Goal: Task Accomplishment & Management: Use online tool/utility

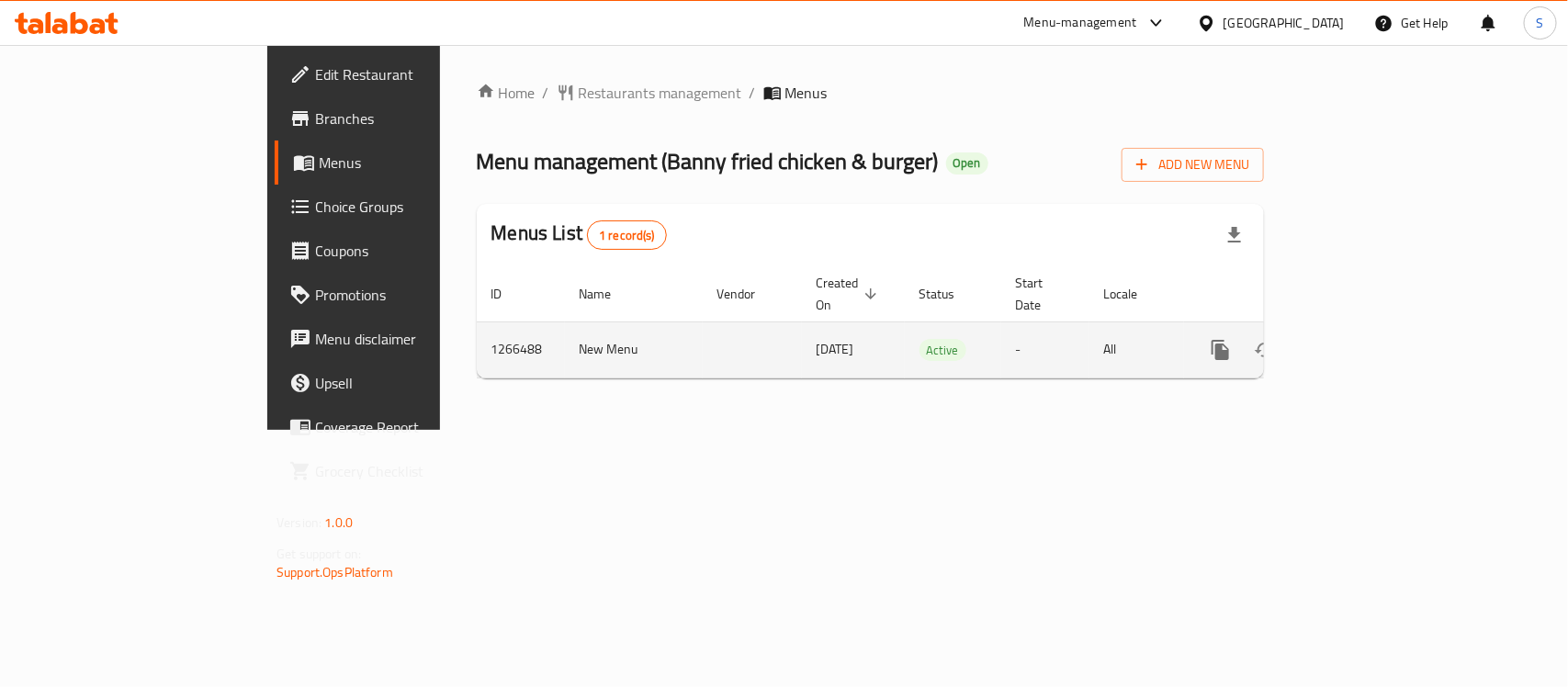
click at [1364, 339] on icon "enhanced table" at bounding box center [1352, 349] width 22 height 22
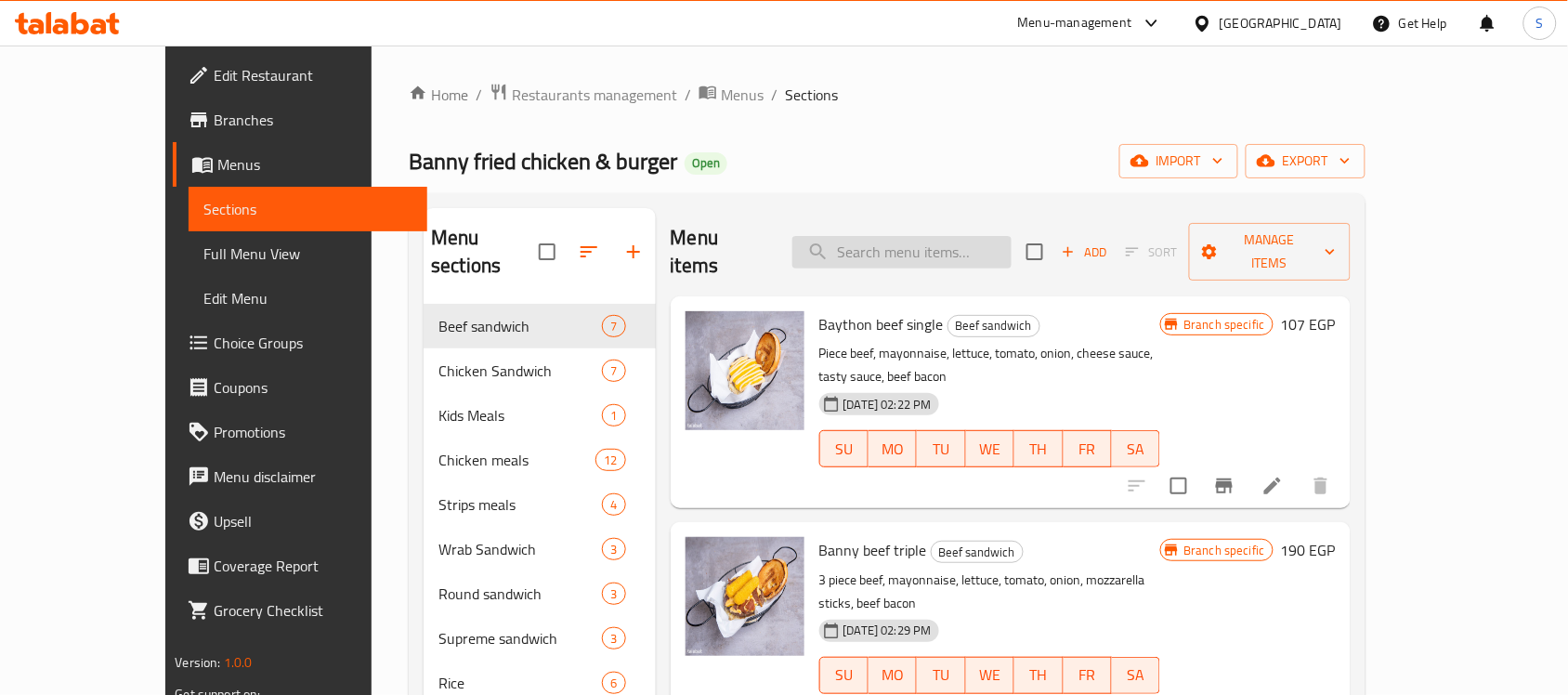
click at [1005, 245] on input "search" at bounding box center [902, 252] width 219 height 33
paste input "Cheese Fries Bacon"
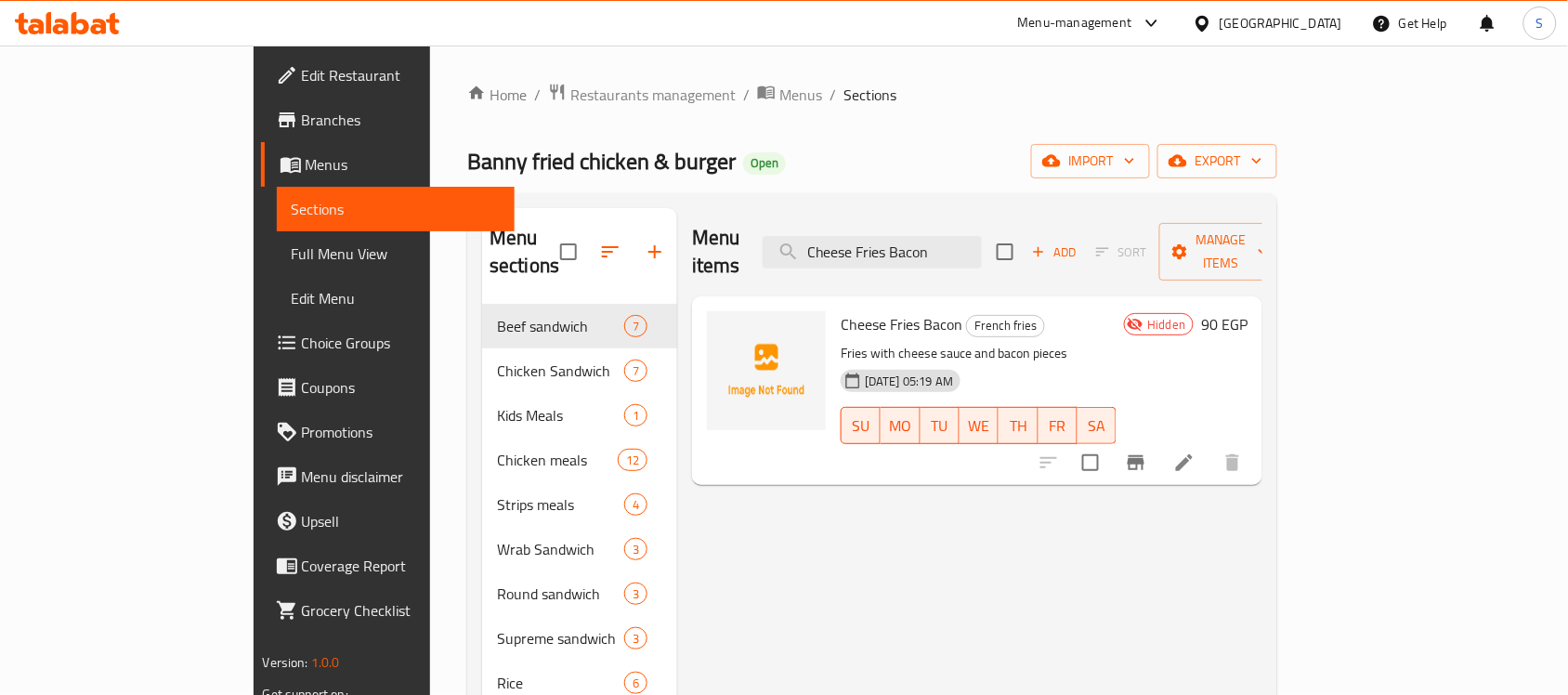
type input "Cheese Fries Bacon"
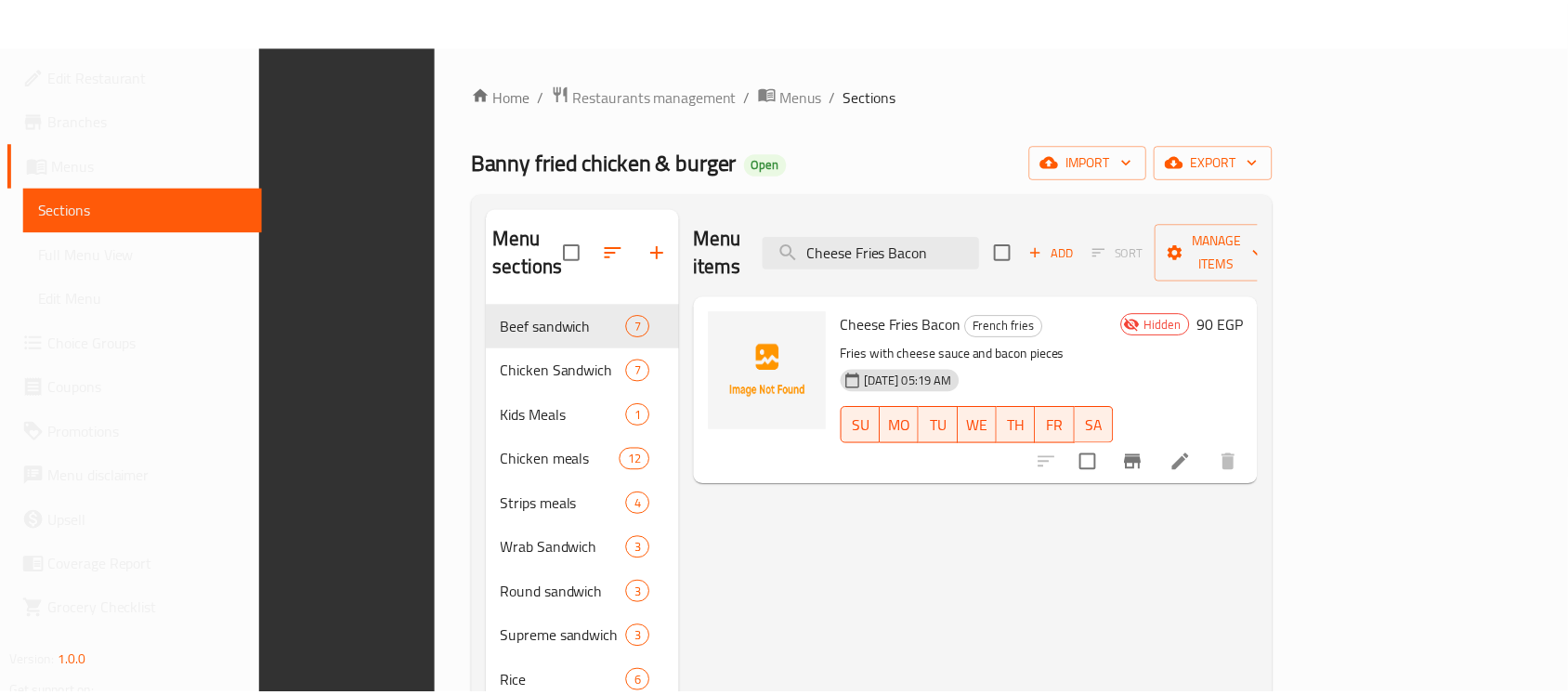
scroll to position [262, 0]
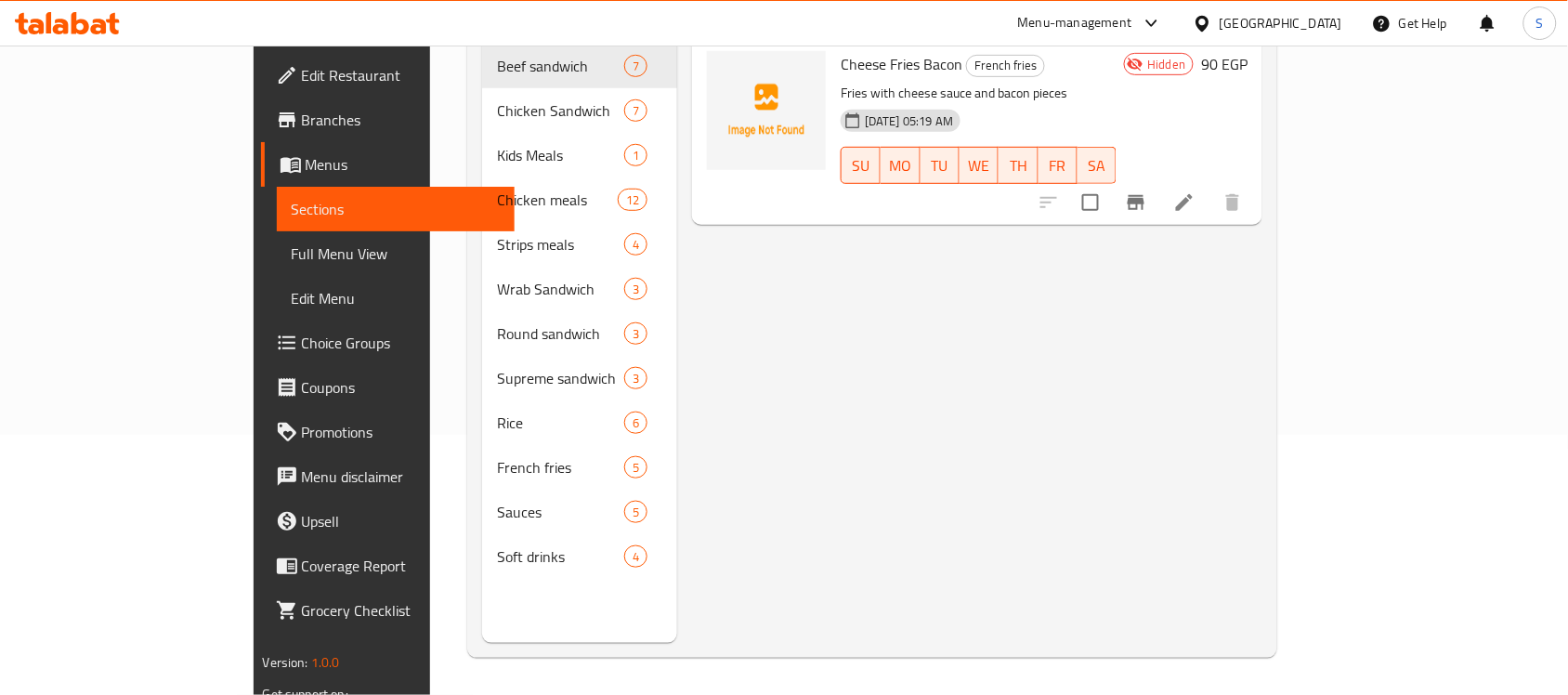
click at [786, 531] on div "Menu items Cheese Fries Bacon Add Sort Manage items Cheese Fries Bacon French f…" at bounding box center [969, 295] width 585 height 695
